Goal: Find specific page/section: Find specific page/section

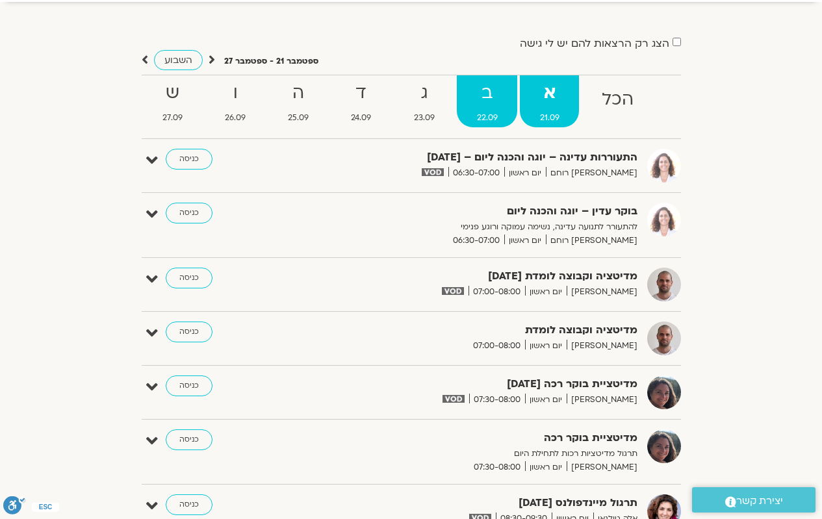
click at [480, 105] on strong "ב" at bounding box center [487, 93] width 60 height 29
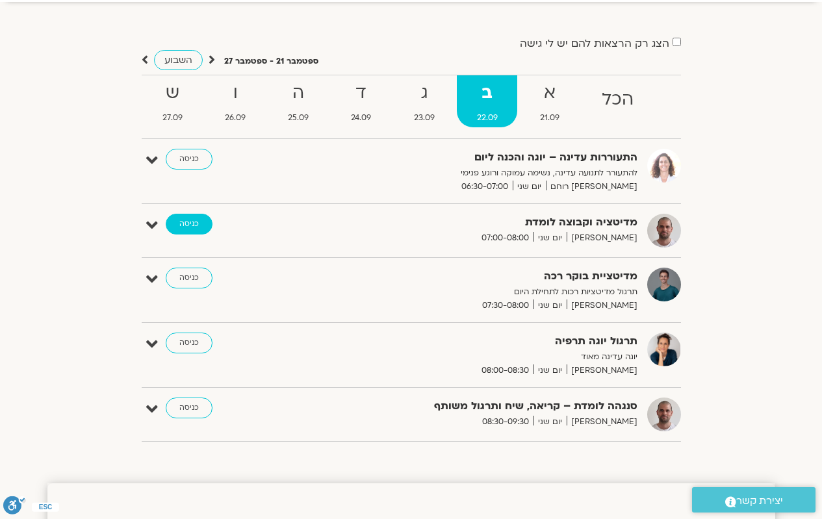
click at [190, 226] on link "כניסה" at bounding box center [189, 224] width 47 height 21
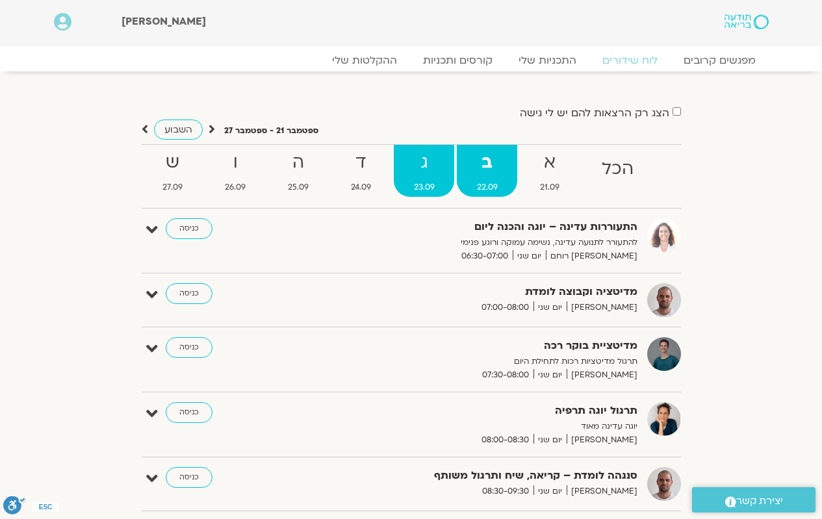
click at [426, 181] on span "23.09" at bounding box center [424, 188] width 60 height 14
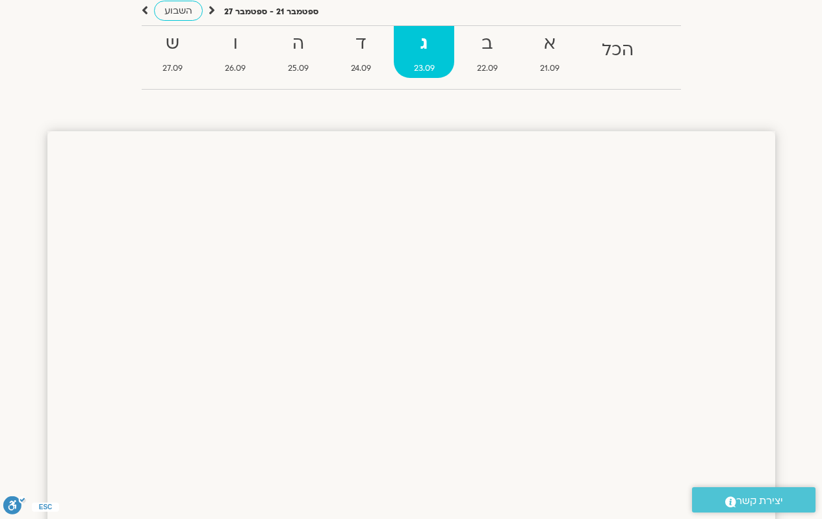
scroll to position [65, 0]
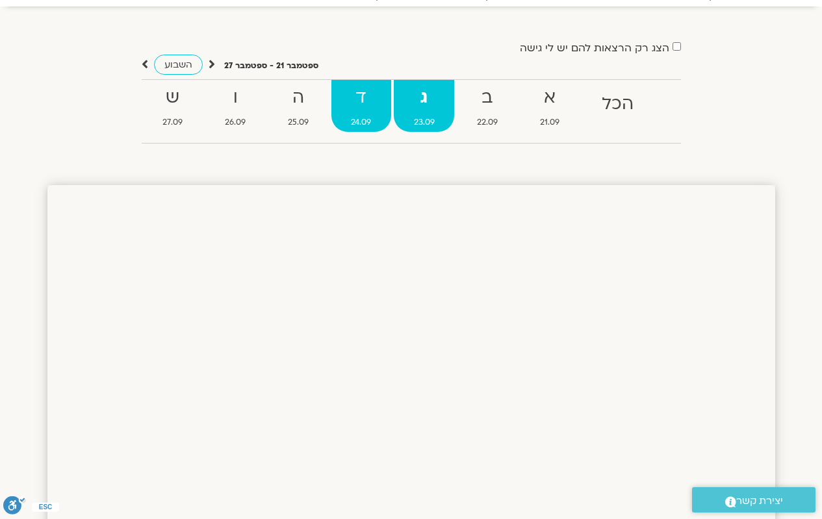
click at [368, 110] on strong "ד" at bounding box center [361, 97] width 60 height 29
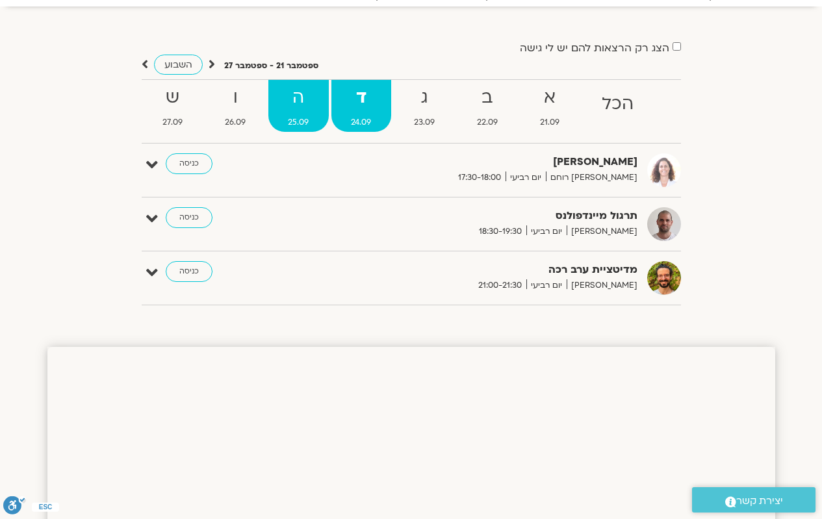
click at [308, 118] on span "25.09" at bounding box center [298, 123] width 60 height 14
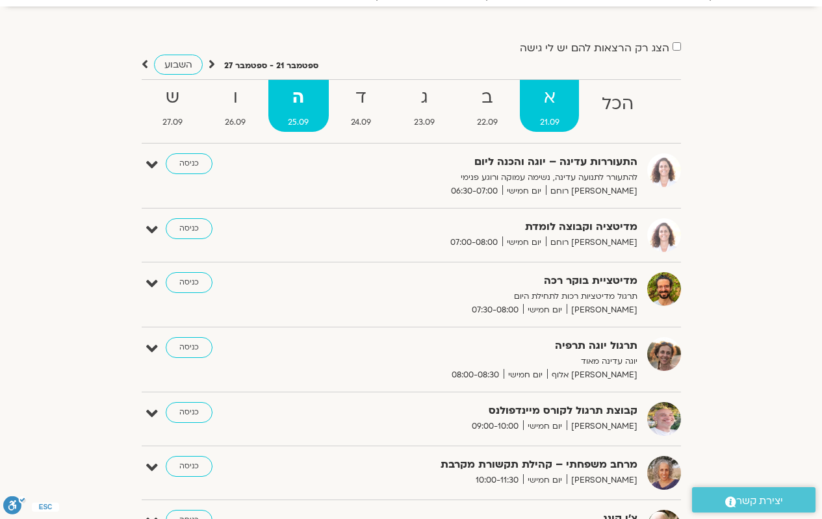
click at [551, 122] on span "21.09" at bounding box center [549, 123] width 59 height 14
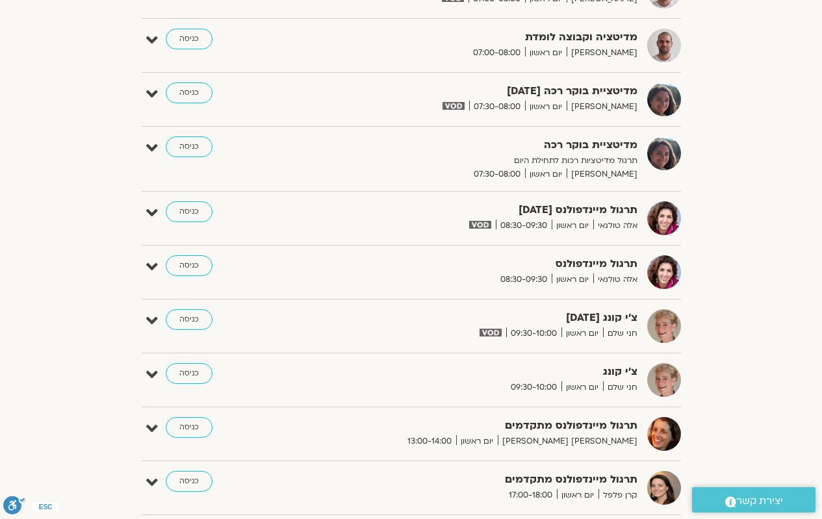
scroll to position [260, 0]
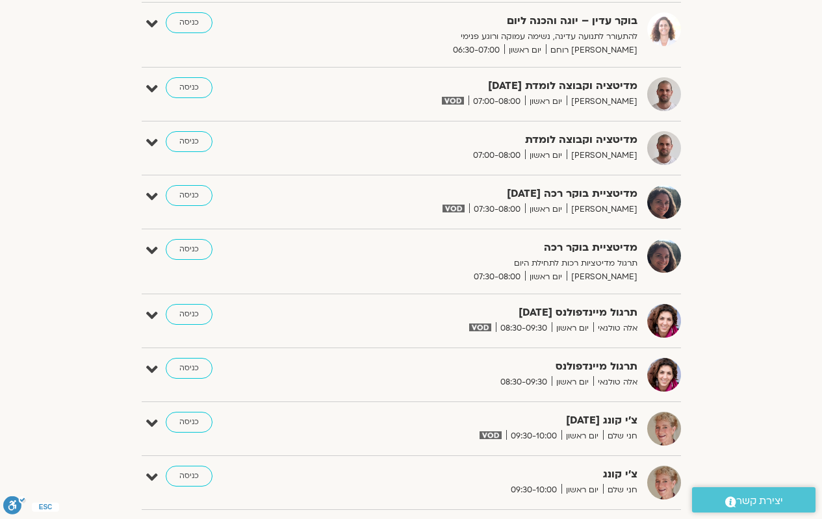
click at [450, 146] on strong "מדיטציה וקבוצה לומדת" at bounding box center [478, 140] width 318 height 18
